Goal: Information Seeking & Learning: Learn about a topic

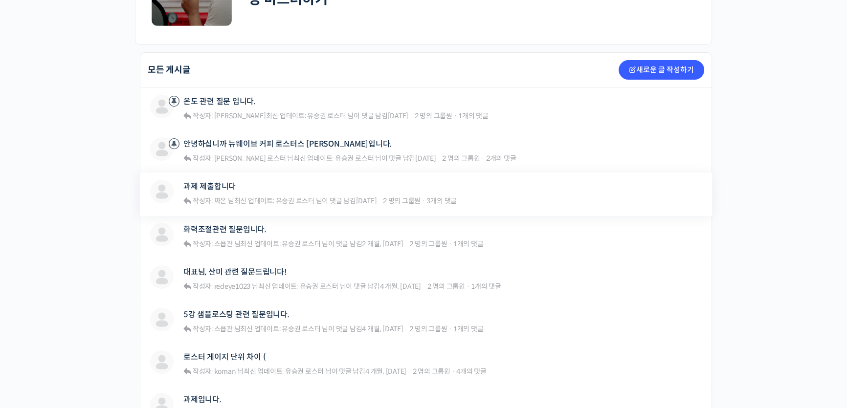
scroll to position [222, 0]
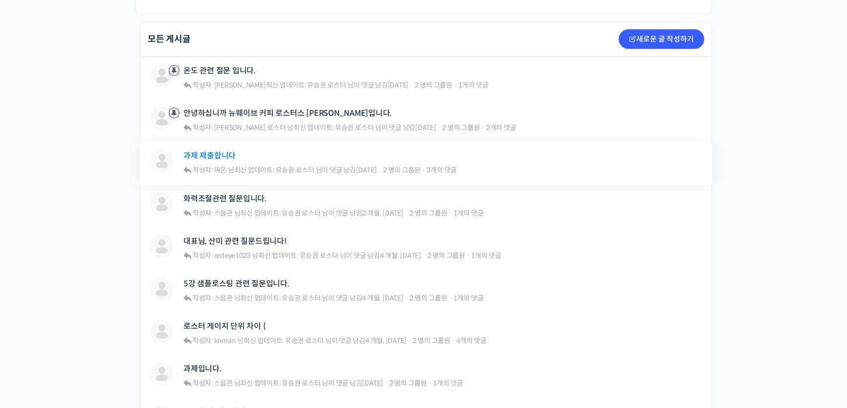
click at [224, 155] on link "과제 제출합니다" at bounding box center [209, 155] width 52 height 9
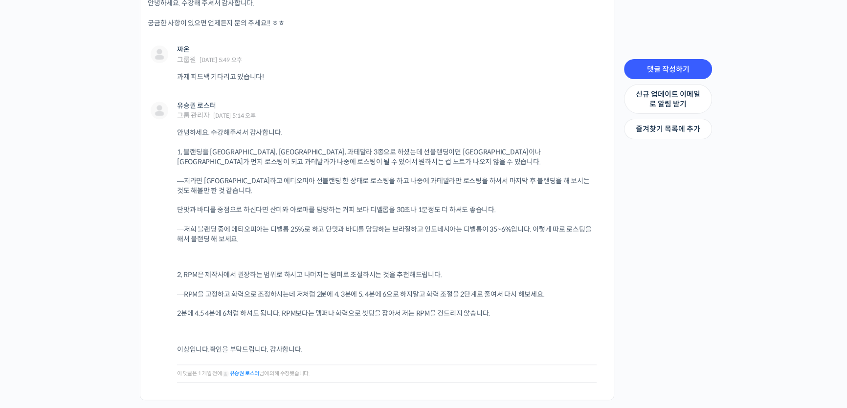
scroll to position [844, 0]
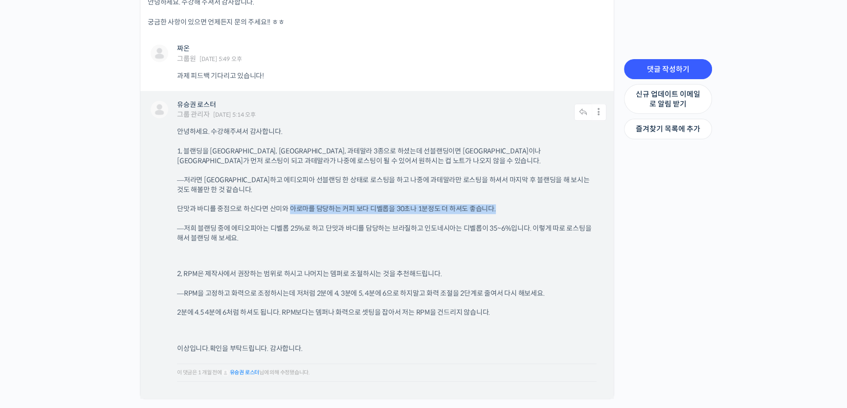
drag, startPoint x: 376, startPoint y: 205, endPoint x: 528, endPoint y: 206, distance: 152.0
click at [528, 206] on div "안녕하세요. 수강해주셔서 감사합니다. 1, 블랜딩을 브라질, 에티오피아, 과테말라 3종으로 하셨는데 선블랜딩이면 브라질이나 에티오피아가 먼저 …" at bounding box center [391, 258] width 429 height 262
click at [528, 206] on p "단맛과 바디를 중점으로 하신다면 산미와 아로마를 담당하는 커피 보다 디벨롭을 30초나 1분정도 더 하셔도 좋습니다." at bounding box center [386, 209] width 419 height 10
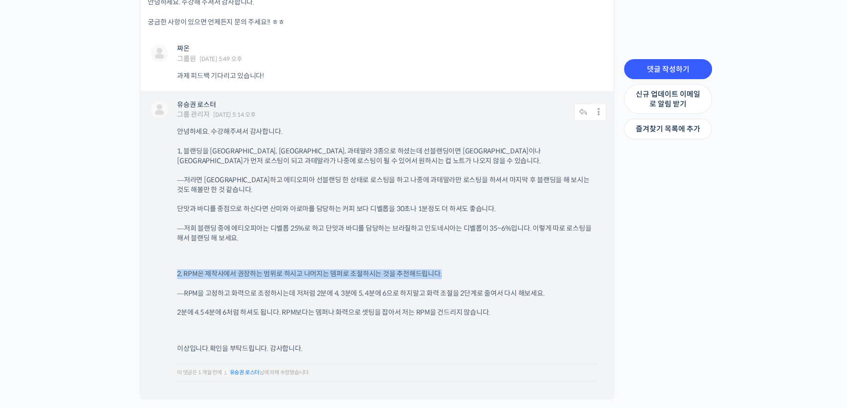
drag, startPoint x: 171, startPoint y: 274, endPoint x: 489, endPoint y: 267, distance: 317.8
click at [489, 267] on div "유승권 로스터 그룹 관리자 2025년 08월 15일 5:14 오후 댓글 작성하기 수정하기 | Move | Split | 스팸 처리 안녕하세요.…" at bounding box center [376, 245] width 473 height 308
click at [489, 267] on div "안녕하세요. 수강해주셔서 감사합니다. 1, 블랜딩을 브라질, 에티오피아, 과테말라 3종으로 하셨는데 선블랜딩이면 브라질이나 에티오피아가 먼저 …" at bounding box center [391, 258] width 429 height 262
drag, startPoint x: 164, startPoint y: 294, endPoint x: 548, endPoint y: 291, distance: 384.2
click at [548, 291] on div "유승권 로스터 그룹 관리자 2025년 08월 15일 5:14 오후 댓글 작성하기 수정하기 | Move | Split | 스팸 처리 안녕하세요.…" at bounding box center [376, 245] width 473 height 308
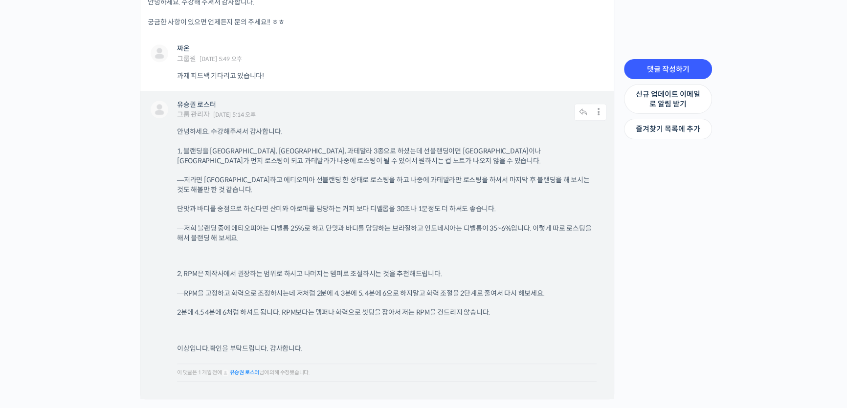
click at [548, 291] on p "—RPM을 고정하고 화력으로 조정하시는데 저처럼 2분에 4, 3분에 5, 4분에 6으로 하지말고 화력 조절을 2단계로 줄여서 다시 해보세요." at bounding box center [386, 294] width 419 height 10
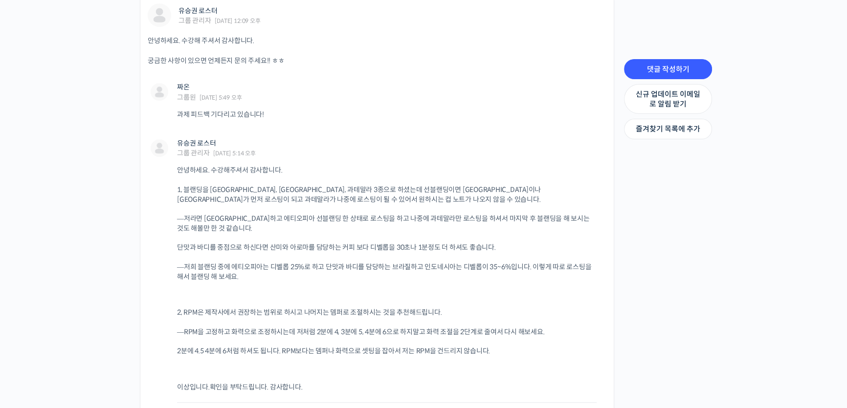
scroll to position [895, 0]
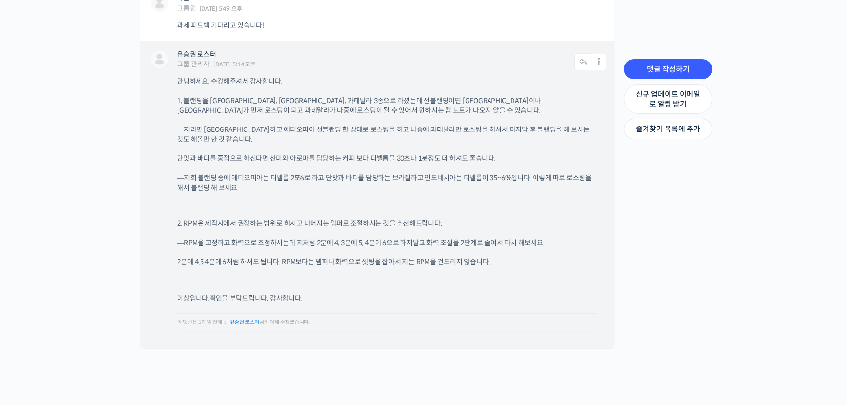
drag, startPoint x: 166, startPoint y: 263, endPoint x: 498, endPoint y: 261, distance: 331.9
click at [498, 261] on div "유승권 로스터 그룹 관리자 2025년 08월 15일 5:14 오후 댓글 작성하기 수정하기 | Move | Split | 스팸 처리 안녕하세요.…" at bounding box center [376, 195] width 473 height 308
click at [498, 260] on p "2분에 4.5 4분에 6처럼 하셔도 됩니다. RPM보다는 뎀퍼나 화력으로 셋팅을 잡아서 저는 RPM을 건드리지 않습니다." at bounding box center [386, 263] width 419 height 10
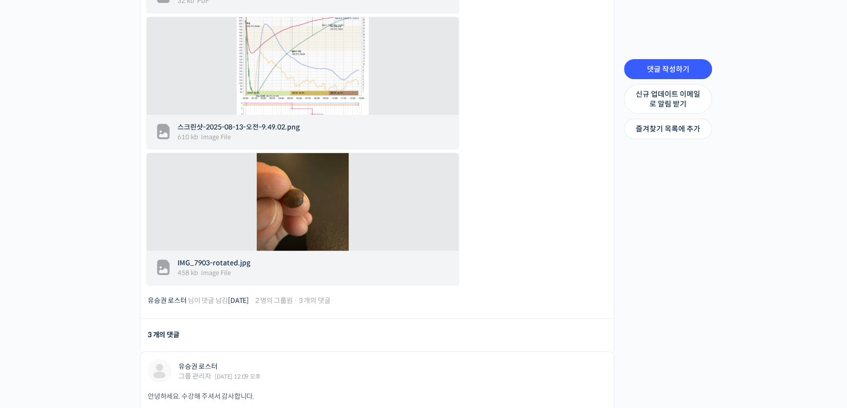
scroll to position [317, 0]
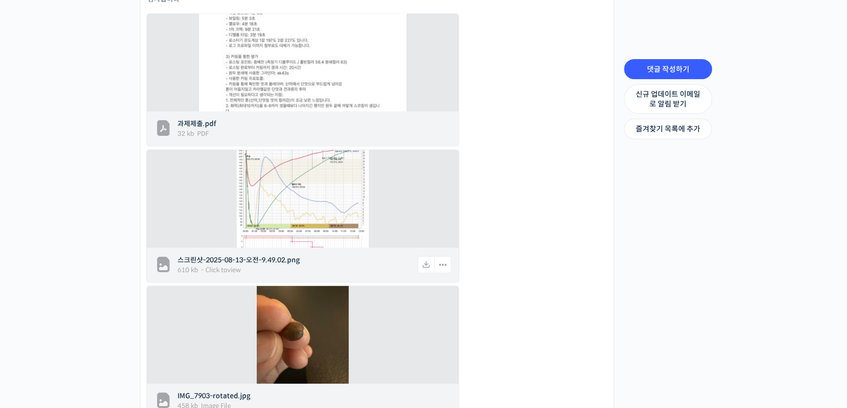
click at [362, 222] on img at bounding box center [303, 199] width 132 height 122
click at [269, 258] on span "스크린샷-2025-08-13-오전-9.49.02.png" at bounding box center [296, 260] width 239 height 10
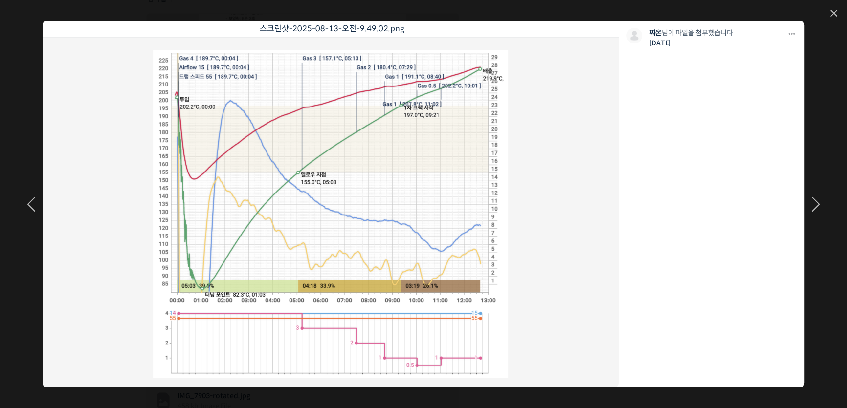
click at [2, 145] on div "스크린샷-2025-08-13-오전-9.49.02.png 모두 공개 모든 회원 나만 보기 다운로드 다운로드 짜온 님이 파일을 첨부했습니다 4주 전" at bounding box center [423, 204] width 847 height 408
click at [837, 13] on div "스크린샷-2025-08-13-오전-9.49.02.png 모두 공개 모든 회원 나만 보기 다운로드 다운로드 짜온 님이 파일을 첨부했습니다 4주 전" at bounding box center [423, 204] width 847 height 408
click at [834, 14] on icon at bounding box center [834, 13] width 6 height 6
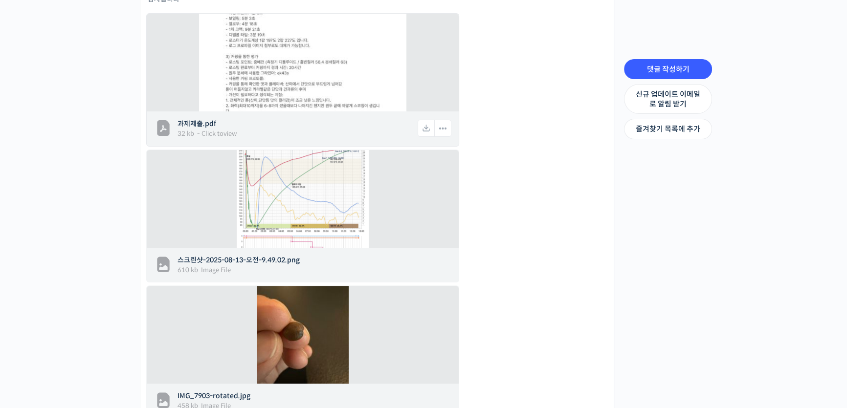
click at [249, 106] on img at bounding box center [302, 62] width 207 height 293
click at [207, 125] on span "과제제출.pdf" at bounding box center [296, 124] width 239 height 10
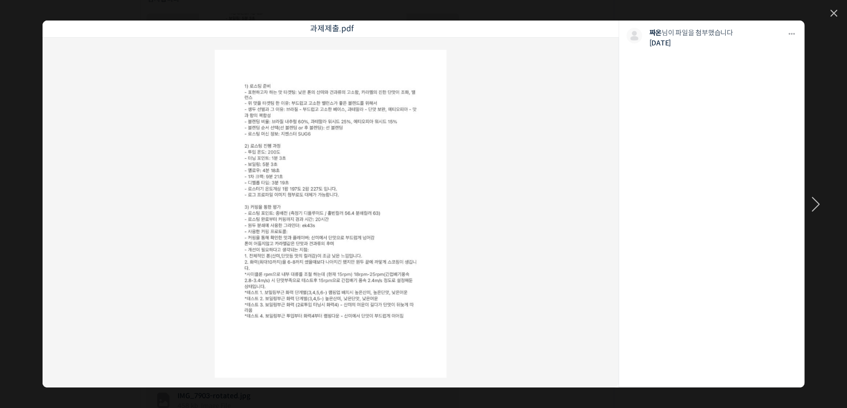
click at [838, 12] on div "과제제출.pdf 모두 공개 모든 회원 나만 보기 다운로드 다운로드 짜온 님이 파일을 첨부했습니다 4주 전" at bounding box center [423, 204] width 847 height 408
click at [834, 12] on icon at bounding box center [834, 13] width 6 height 6
